Goal: Information Seeking & Learning: Find specific fact

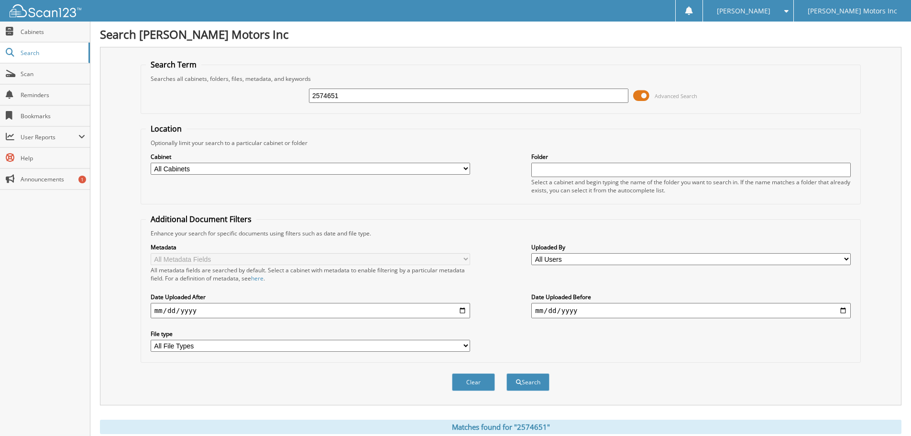
click at [328, 94] on input "2574651" at bounding box center [469, 95] width 320 height 14
type input "2573797"
click at [507, 373] on button "Search" at bounding box center [528, 382] width 43 height 18
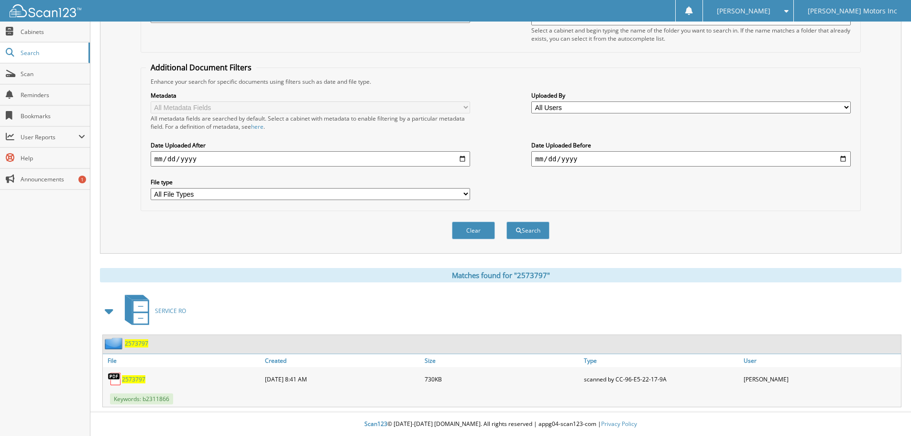
click at [137, 378] on span "2573797" at bounding box center [133, 379] width 23 height 8
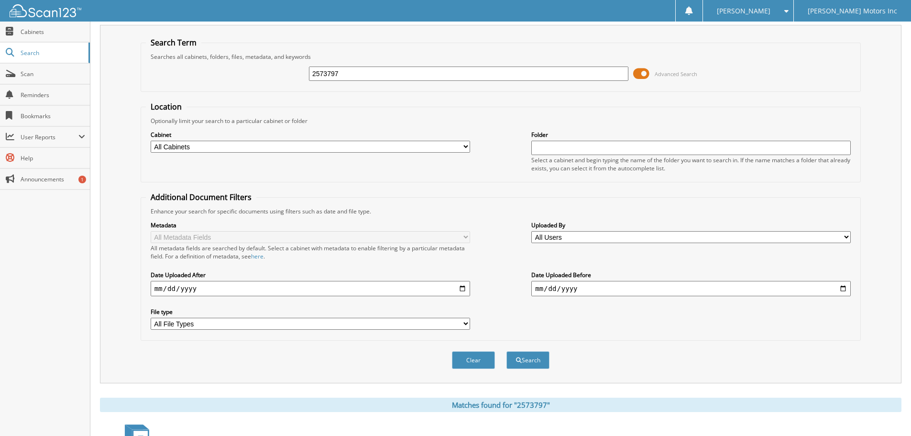
scroll to position [0, 0]
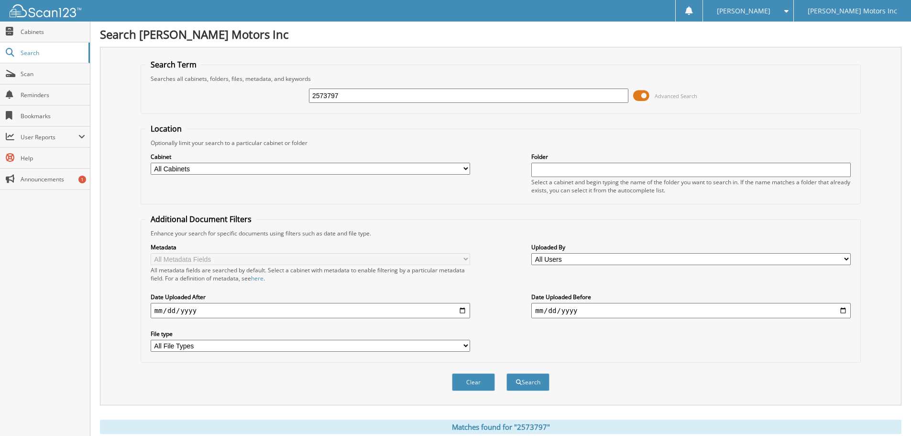
click at [324, 94] on input "2573797" at bounding box center [469, 95] width 320 height 14
click at [337, 94] on input "2573797" at bounding box center [469, 95] width 320 height 14
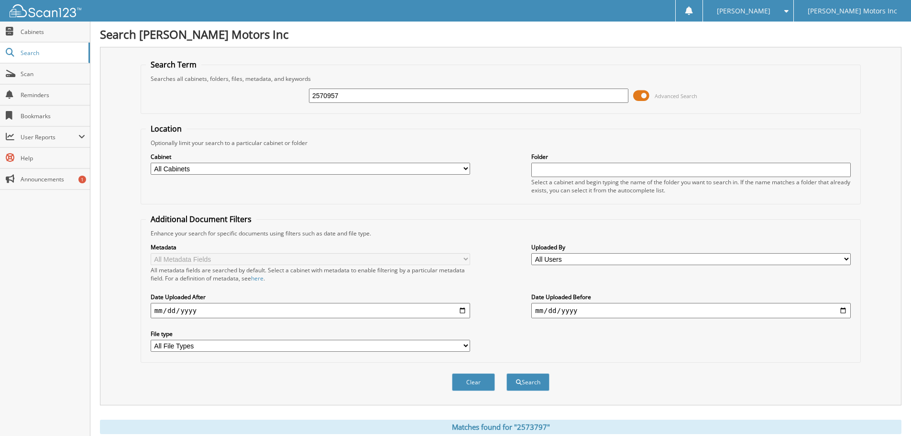
type input "2570957"
click at [507, 373] on button "Search" at bounding box center [528, 382] width 43 height 18
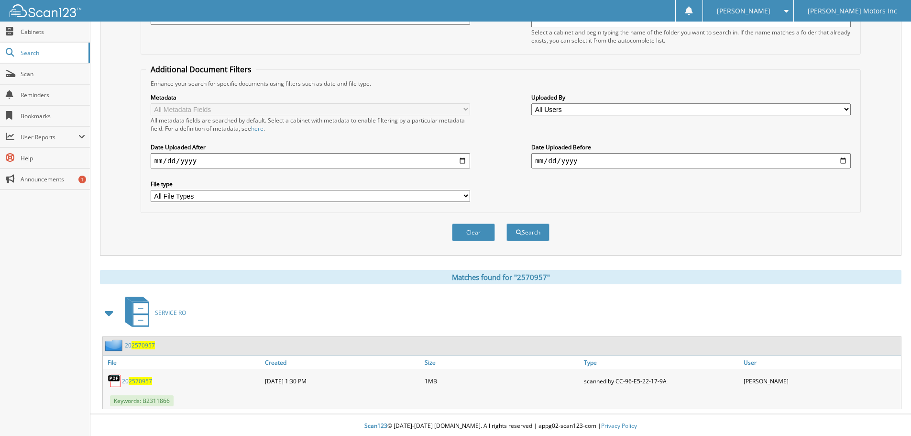
scroll to position [152, 0]
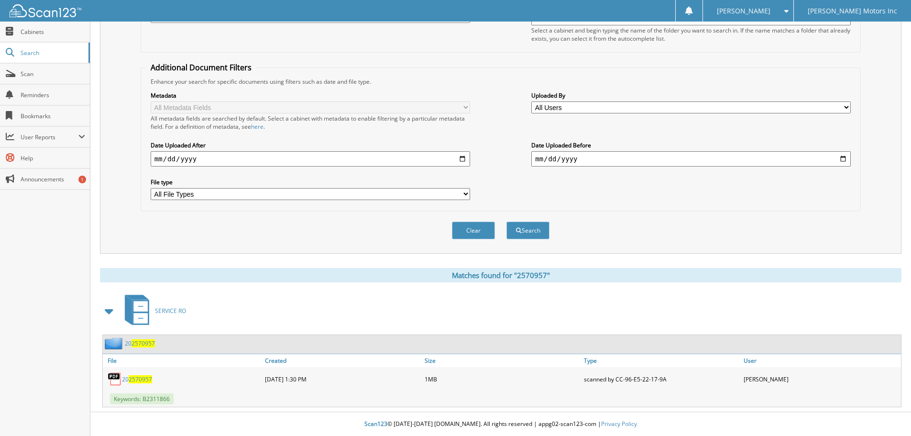
click at [144, 374] on div "20 2570957" at bounding box center [183, 378] width 160 height 19
click at [142, 378] on span "2570957" at bounding box center [140, 379] width 23 height 8
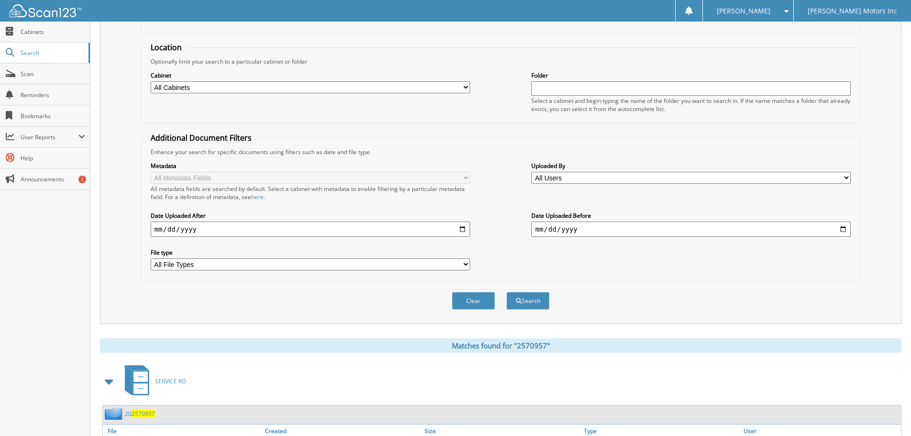
scroll to position [0, 0]
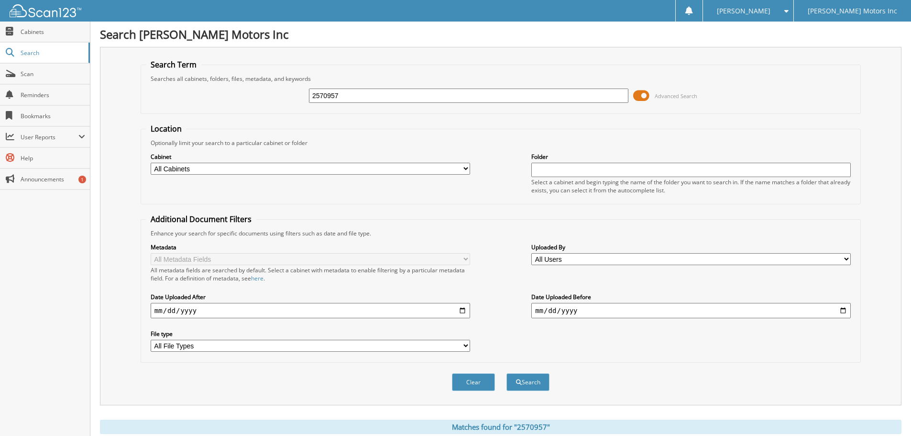
click at [332, 91] on input "2570957" at bounding box center [469, 95] width 320 height 14
type input "2570808"
click at [507, 373] on button "Search" at bounding box center [528, 382] width 43 height 18
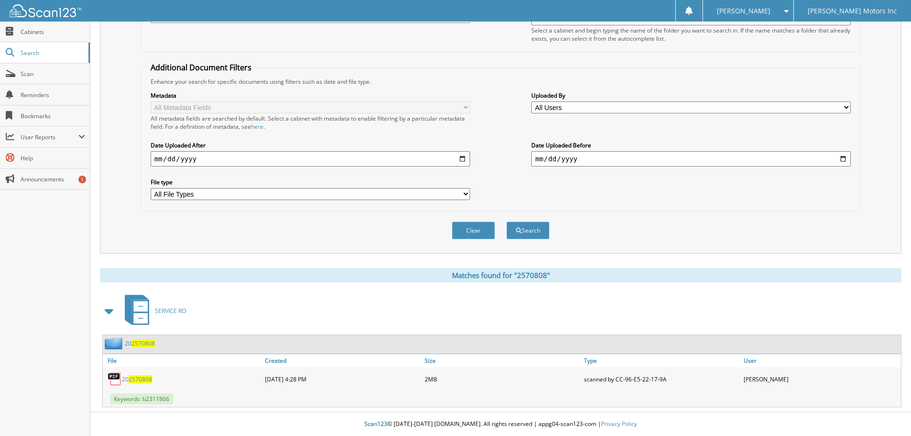
click at [139, 380] on span "2570808" at bounding box center [140, 379] width 23 height 8
